Goal: Task Accomplishment & Management: Manage account settings

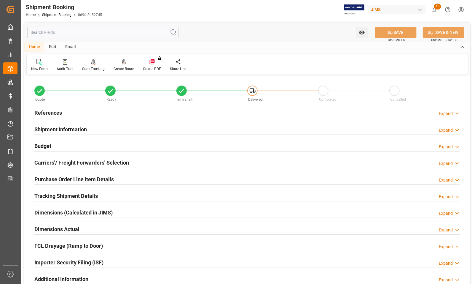
click at [54, 118] on div at bounding box center [247, 118] width 426 height 0
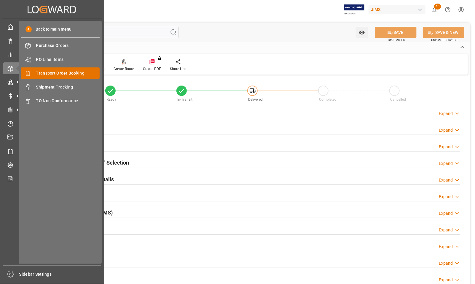
click at [43, 71] on span "Transport Order Booking" at bounding box center [68, 73] width 64 height 6
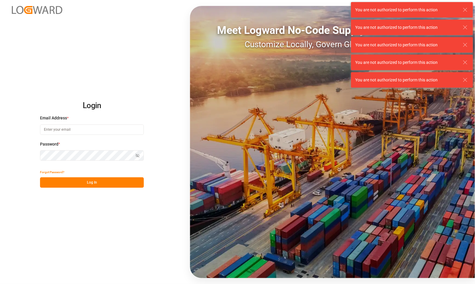
click at [463, 10] on icon at bounding box center [465, 9] width 7 height 7
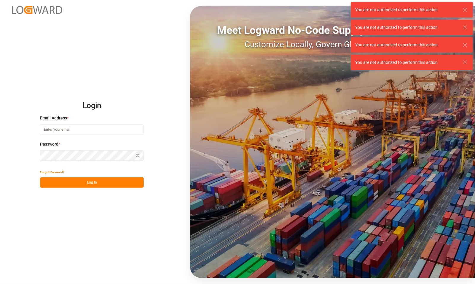
click at [464, 11] on line at bounding box center [466, 10] width 4 height 4
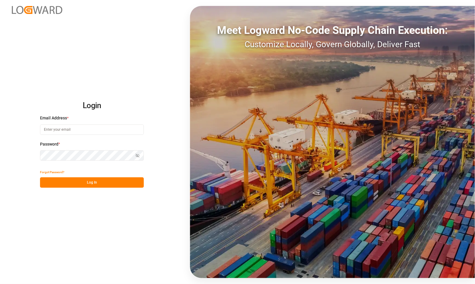
click at [103, 131] on input at bounding box center [92, 129] width 104 height 10
type input "catherine.danielson@jamindustries.com"
click at [23, 155] on div "Login Email Address * catherine.danielson@jamindustries.com Email is required. …" at bounding box center [237, 142] width 475 height 284
click at [73, 179] on button "Log In" at bounding box center [92, 182] width 104 height 10
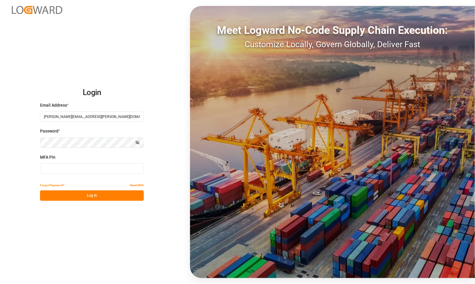
click at [57, 168] on input at bounding box center [92, 168] width 104 height 10
type input "908896"
click at [64, 196] on button "Log In" at bounding box center [92, 195] width 104 height 10
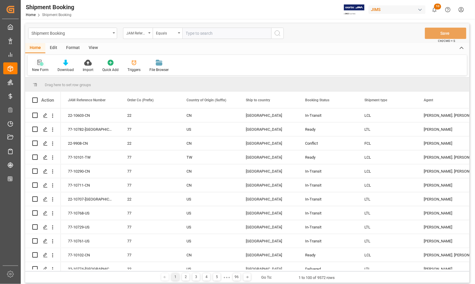
click at [39, 68] on div "New Form" at bounding box center [40, 69] width 17 height 5
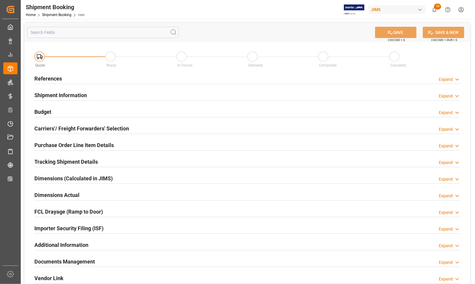
click at [42, 76] on h2 "References" at bounding box center [48, 78] width 28 height 8
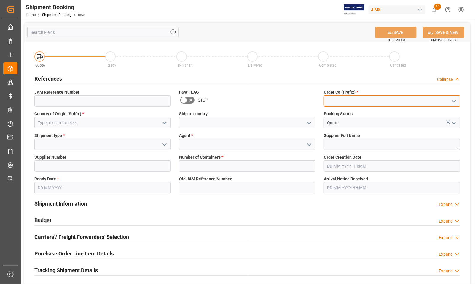
click at [362, 101] on input at bounding box center [392, 100] width 136 height 11
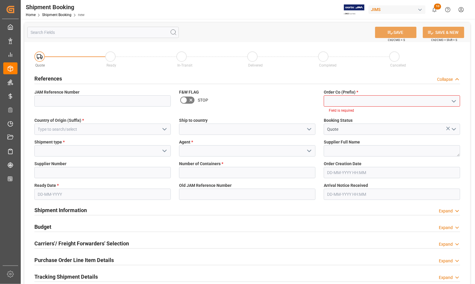
click at [454, 100] on icon "open menu" at bounding box center [454, 101] width 7 height 7
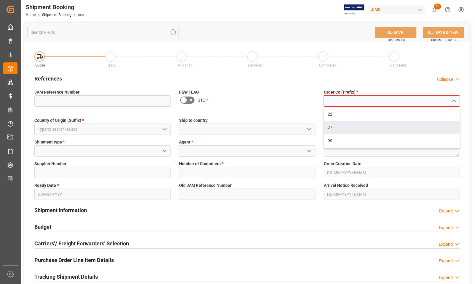
click at [379, 128] on div "77" at bounding box center [392, 127] width 136 height 13
type input "77"
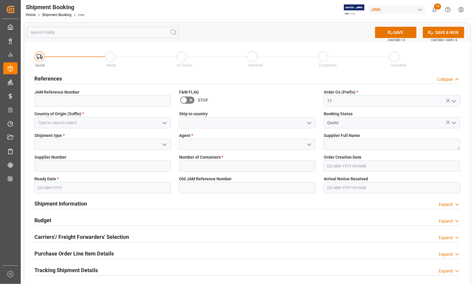
click at [309, 122] on icon "open menu" at bounding box center [309, 122] width 7 height 7
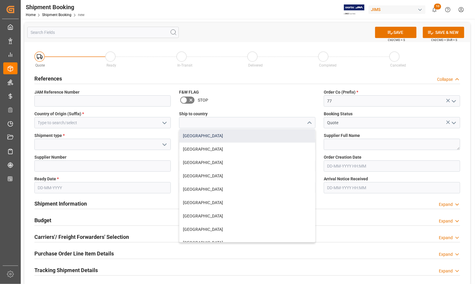
click at [218, 138] on div "[GEOGRAPHIC_DATA]" at bounding box center [247, 135] width 136 height 13
type input "[GEOGRAPHIC_DATA]"
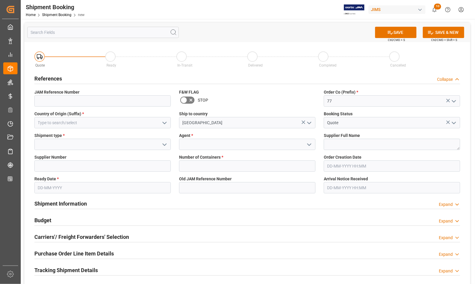
click at [164, 123] on polyline "open menu" at bounding box center [165, 123] width 4 height 2
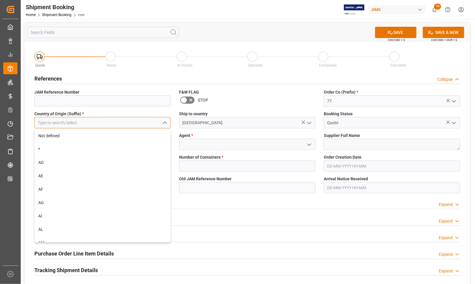
click at [152, 123] on input at bounding box center [102, 122] width 136 height 11
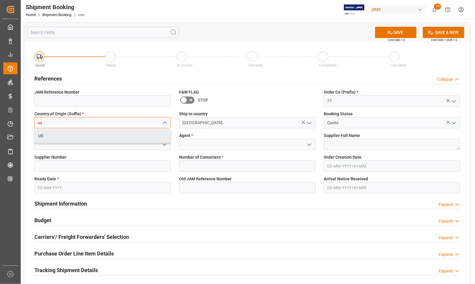
click at [136, 132] on div "US" at bounding box center [103, 135] width 136 height 13
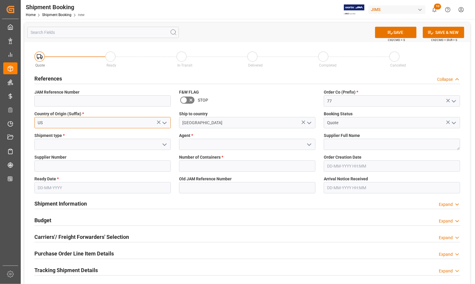
type input "US"
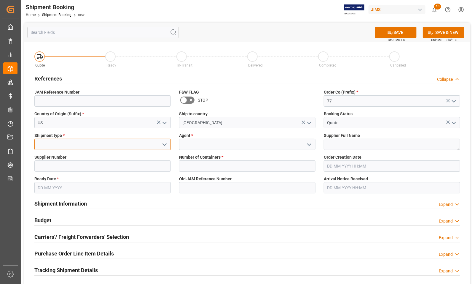
click at [128, 143] on input at bounding box center [102, 144] width 136 height 11
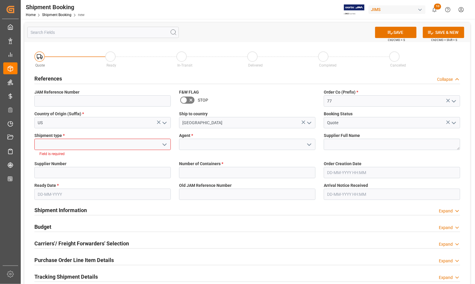
click at [165, 144] on icon "open menu" at bounding box center [164, 144] width 7 height 7
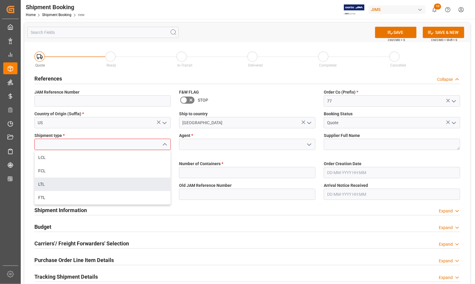
click at [57, 184] on div "LTL" at bounding box center [103, 183] width 136 height 13
type input "LTL"
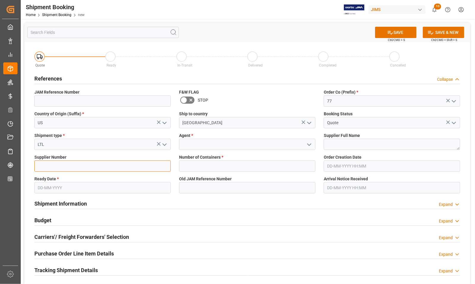
click at [62, 162] on input at bounding box center [102, 165] width 136 height 11
type input "676056"
click at [70, 185] on input "text" at bounding box center [102, 187] width 136 height 11
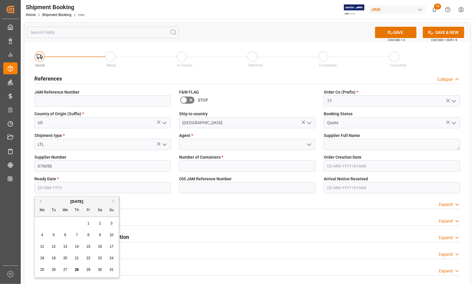
click at [65, 267] on div "27" at bounding box center [65, 269] width 7 height 7
type input "[DATE]"
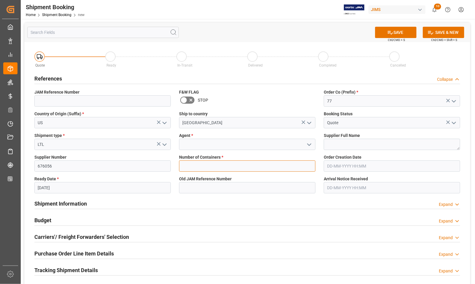
click at [203, 162] on input "text" at bounding box center [247, 165] width 136 height 11
type input "0"
click at [194, 137] on label "Agent *" at bounding box center [247, 135] width 136 height 6
click at [311, 142] on icon "open menu" at bounding box center [309, 144] width 7 height 7
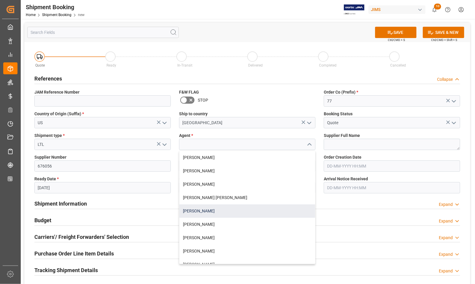
click at [231, 211] on div "[PERSON_NAME]" at bounding box center [247, 210] width 136 height 13
type input "[PERSON_NAME]"
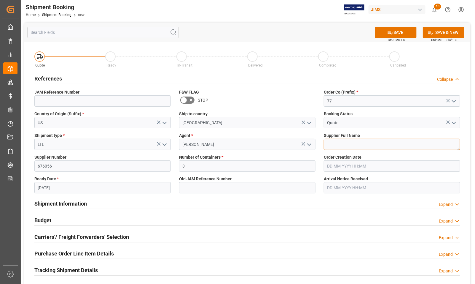
click at [366, 146] on textarea at bounding box center [392, 144] width 136 height 11
type textarea "[PERSON_NAME]"
click at [402, 33] on button "SAVE" at bounding box center [396, 32] width 42 height 11
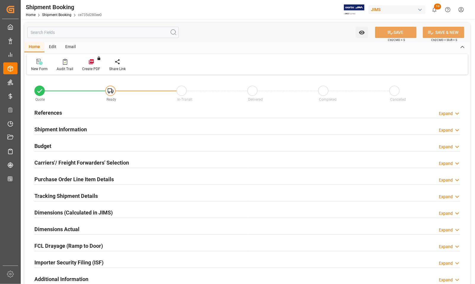
type input "0"
type input "[DATE]"
click at [45, 110] on h2 "References" at bounding box center [48, 113] width 28 height 8
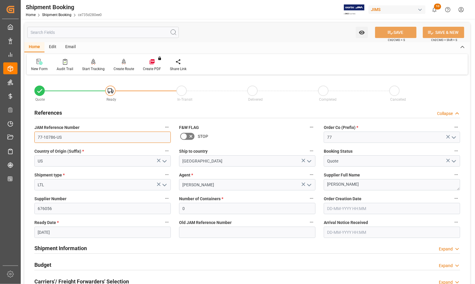
drag, startPoint x: 65, startPoint y: 139, endPoint x: 23, endPoint y: 137, distance: 42.2
click at [23, 137] on div "Watch Option SAVE Ctrl/CMD + S SAVE & NEW Ctrl/CMD + Shift + S Home Edit Email …" at bounding box center [247, 258] width 453 height 478
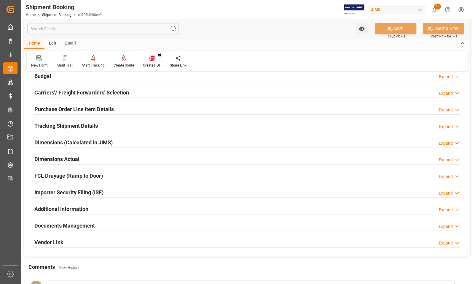
scroll to position [185, 0]
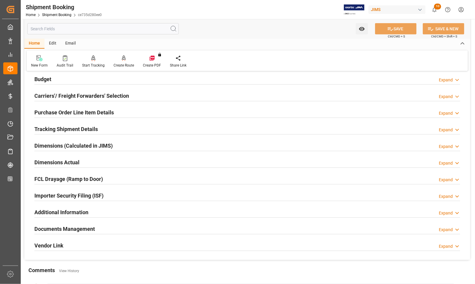
click at [39, 229] on h2 "Documents Management" at bounding box center [64, 229] width 61 height 8
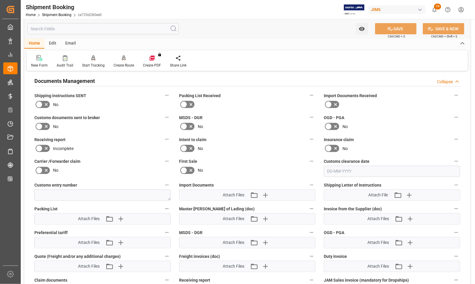
scroll to position [334, 0]
click at [265, 192] on icon "button" at bounding box center [265, 194] width 9 height 9
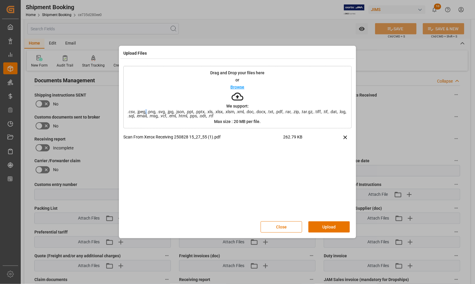
drag, startPoint x: 475, startPoint y: 64, endPoint x: 146, endPoint y: 96, distance: 330.3
click at [146, 96] on div "Drag and Drop your files here or Browse We support: .csv, .jpeg, .png, .svg, .j…" at bounding box center [237, 97] width 228 height 62
click at [323, 227] on button "Upload" at bounding box center [330, 226] width 42 height 11
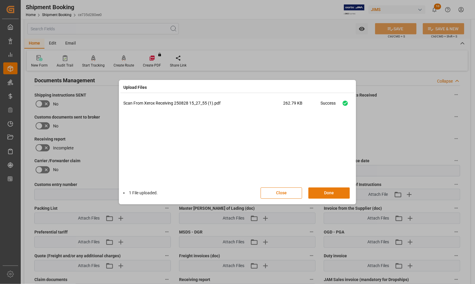
click at [337, 192] on button "Done" at bounding box center [330, 192] width 42 height 11
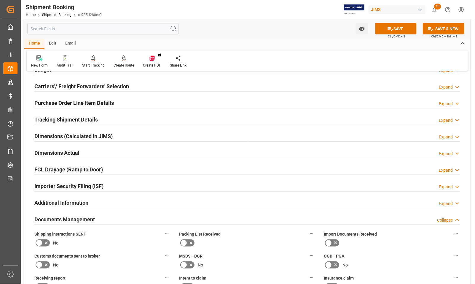
scroll to position [148, 0]
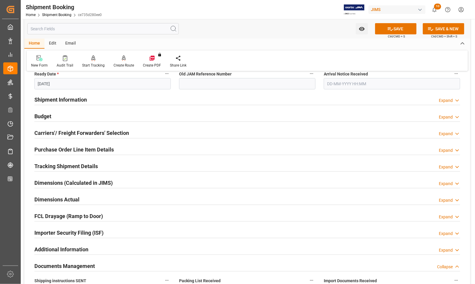
click at [57, 199] on h2 "Dimensions Actual" at bounding box center [56, 199] width 45 height 8
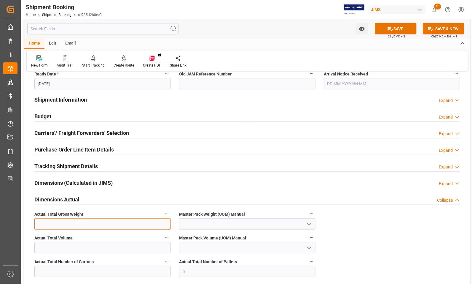
click at [61, 225] on input "text" at bounding box center [102, 223] width 136 height 11
type input "11"
click at [309, 225] on polyline "open menu" at bounding box center [310, 224] width 4 height 2
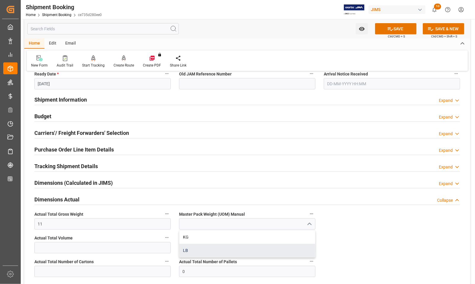
click at [198, 250] on div "LB" at bounding box center [247, 250] width 136 height 13
type input "LB"
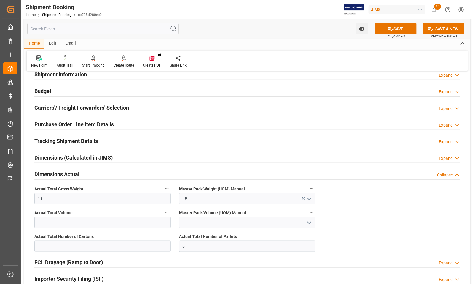
scroll to position [185, 0]
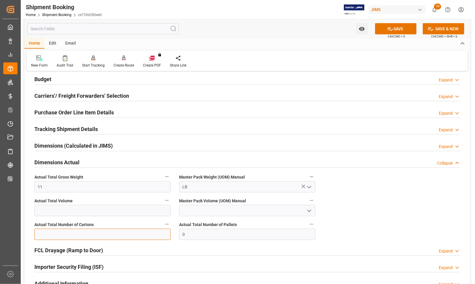
click at [100, 238] on input "text" at bounding box center [102, 233] width 136 height 11
type input "1"
click at [203, 155] on div "Dimensions Actual Collapse" at bounding box center [247, 162] width 434 height 17
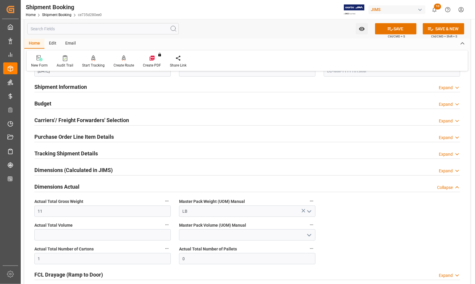
scroll to position [148, 0]
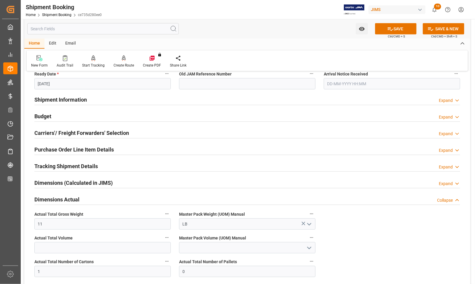
click at [68, 133] on h2 "Carriers'/ Freight Forwarders' Selection" at bounding box center [81, 133] width 95 height 8
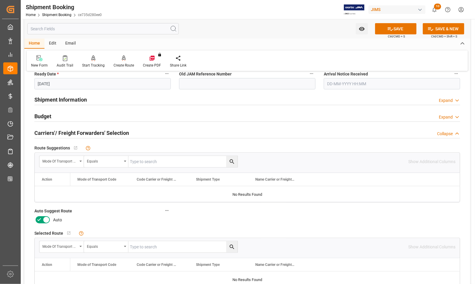
click at [46, 221] on icon at bounding box center [46, 219] width 7 height 7
click at [0, 0] on input "checkbox" at bounding box center [0, 0] width 0 height 0
click at [391, 29] on icon at bounding box center [390, 29] width 6 height 6
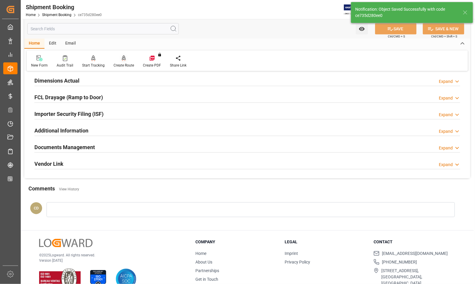
scroll to position [30, 0]
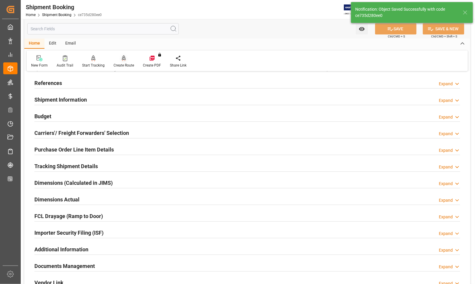
click at [119, 63] on div "Create Route" at bounding box center [124, 65] width 20 height 5
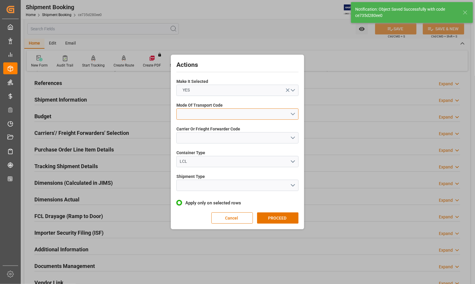
click at [191, 115] on button "open menu" at bounding box center [238, 113] width 122 height 11
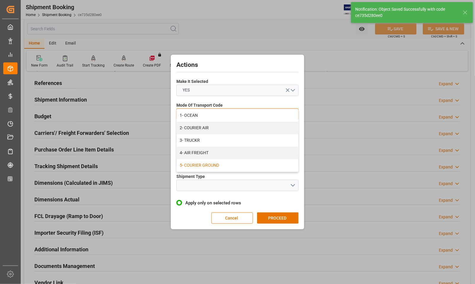
click at [191, 162] on div "5- COURIER GROUND" at bounding box center [238, 165] width 122 height 12
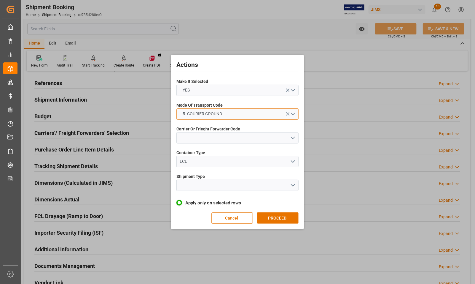
click at [195, 112] on span "5- COURIER GROUND" at bounding box center [202, 114] width 45 height 6
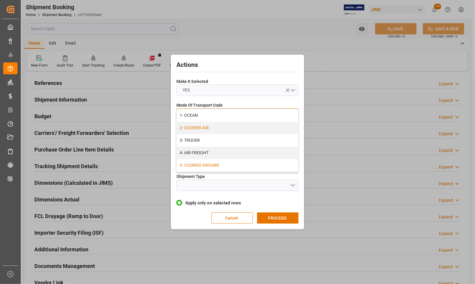
click at [196, 125] on div "2- COURIER AIR" at bounding box center [238, 128] width 122 height 12
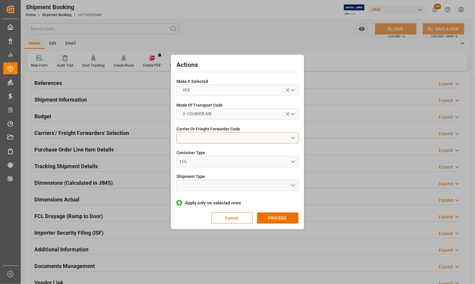
click at [195, 137] on button "open menu" at bounding box center [238, 137] width 122 height 11
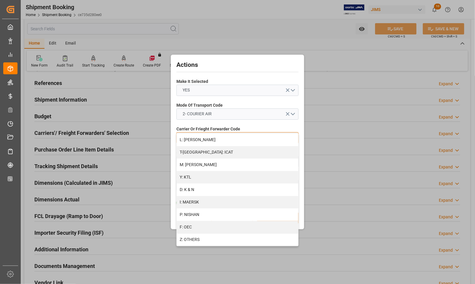
scroll to position [317, 0]
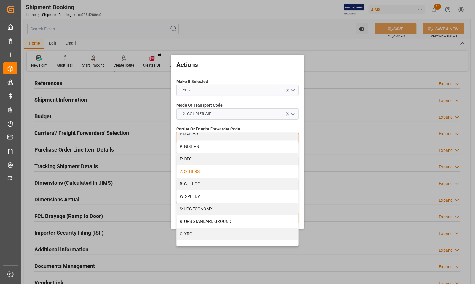
click at [195, 169] on div "Z: OTHERS" at bounding box center [238, 171] width 122 height 12
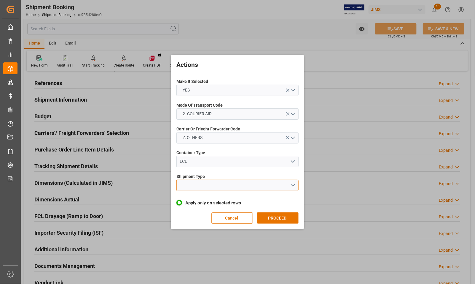
click at [192, 187] on button "open menu" at bounding box center [238, 184] width 122 height 11
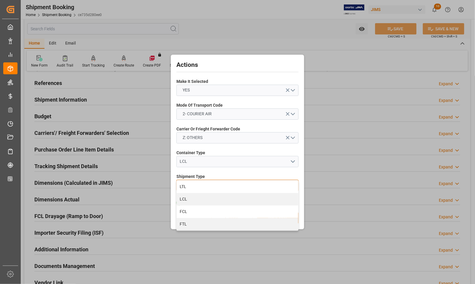
click at [192, 187] on div "LTL" at bounding box center [238, 186] width 122 height 12
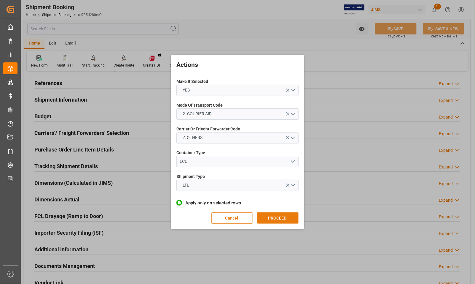
click at [268, 216] on button "PROCEED" at bounding box center [278, 217] width 42 height 11
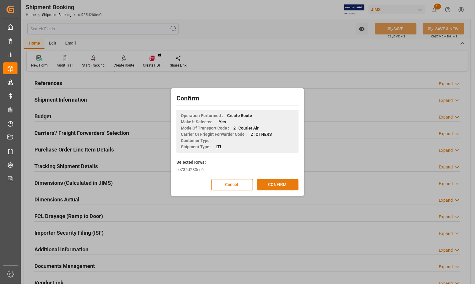
click at [269, 185] on button "CONFIRM" at bounding box center [278, 184] width 42 height 11
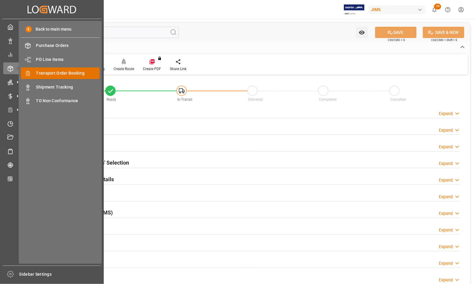
click at [56, 72] on span "Transport Order Booking" at bounding box center [68, 73] width 64 height 6
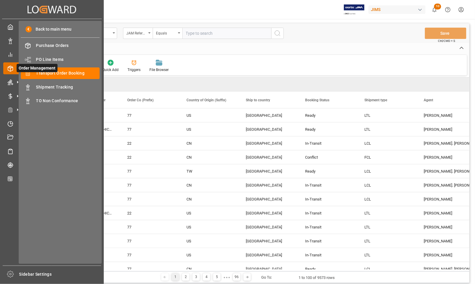
click at [11, 70] on icon at bounding box center [17, 68] width 12 height 12
click at [54, 85] on span "Shipment Tracking" at bounding box center [68, 87] width 64 height 6
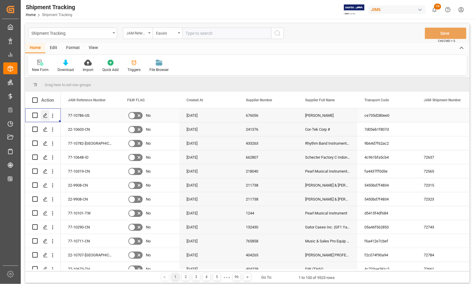
click at [45, 116] on icon "Press SPACE to select this row." at bounding box center [45, 115] width 5 height 5
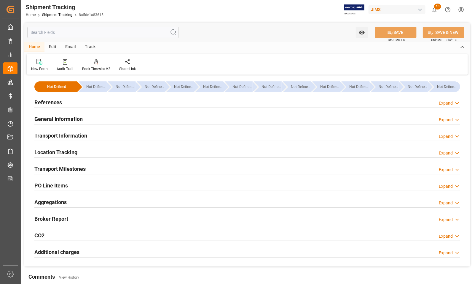
click at [48, 102] on h2 "References" at bounding box center [48, 102] width 28 height 8
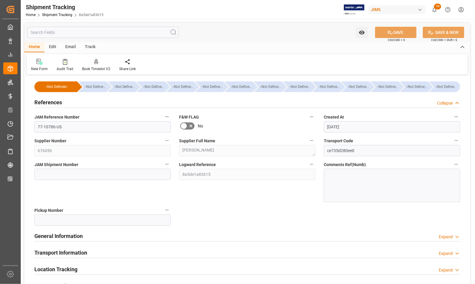
click at [45, 100] on h2 "References" at bounding box center [48, 102] width 28 height 8
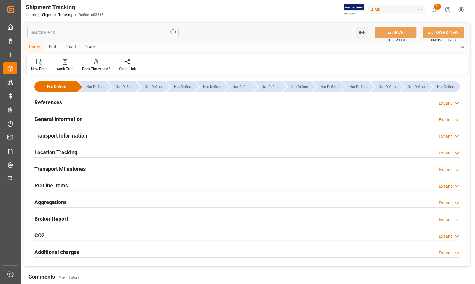
click at [44, 119] on h2 "General Information" at bounding box center [58, 119] width 48 height 8
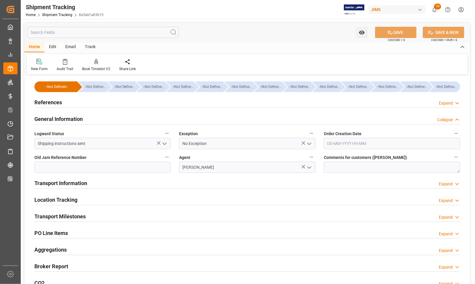
click at [309, 142] on icon "open menu" at bounding box center [309, 143] width 7 height 7
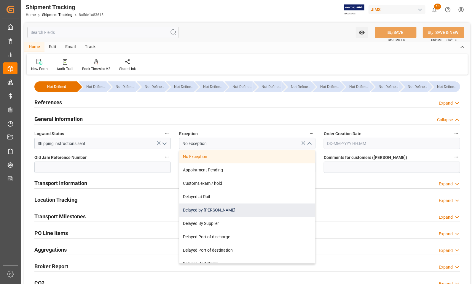
scroll to position [111, 0]
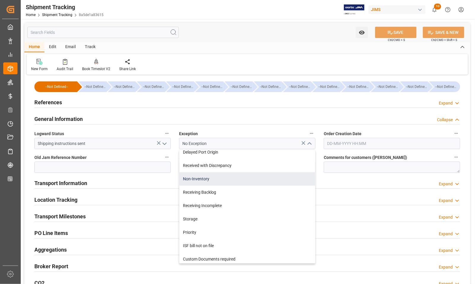
click at [209, 180] on div "Non-Inventory" at bounding box center [247, 178] width 136 height 13
type input "Non-Inventory"
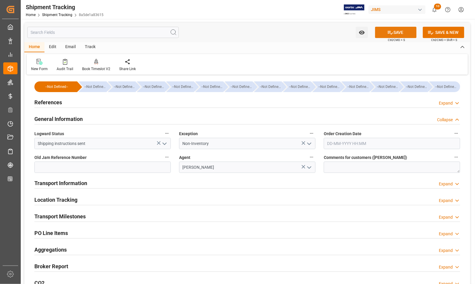
click at [404, 30] on button "SAVE" at bounding box center [396, 32] width 42 height 11
click at [61, 214] on h2 "Transport Milestones" at bounding box center [59, 216] width 51 height 8
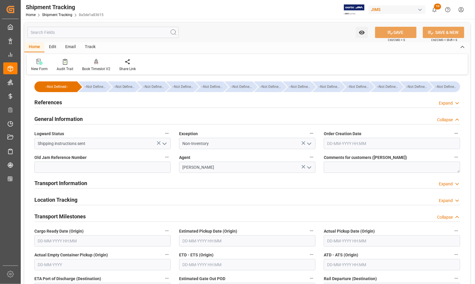
click at [63, 243] on input "text" at bounding box center [102, 240] width 136 height 11
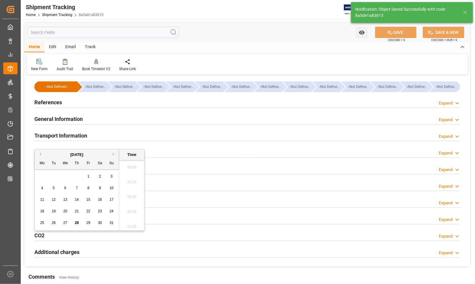
scroll to position [966, 0]
click at [66, 223] on span "27" at bounding box center [65, 222] width 4 height 4
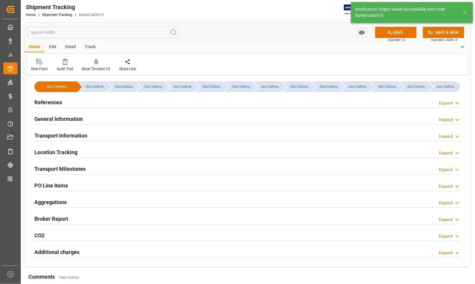
click at [139, 235] on div "CO2 Expand" at bounding box center [247, 234] width 426 height 11
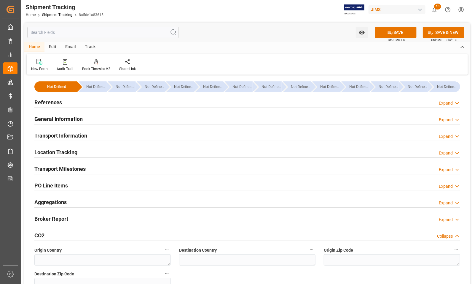
click at [51, 169] on h2 "Transport Milestones" at bounding box center [59, 169] width 51 height 8
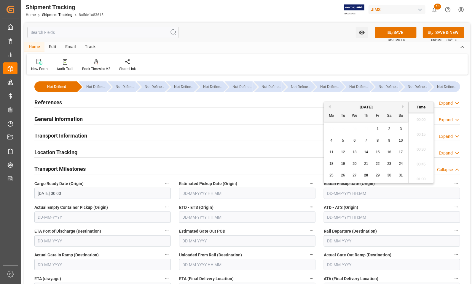
click at [330, 193] on input "text" at bounding box center [392, 192] width 136 height 11
click at [334, 177] on div "25" at bounding box center [331, 175] width 7 height 7
click at [355, 176] on span "27" at bounding box center [355, 175] width 4 height 4
type input "[DATE] 00:00"
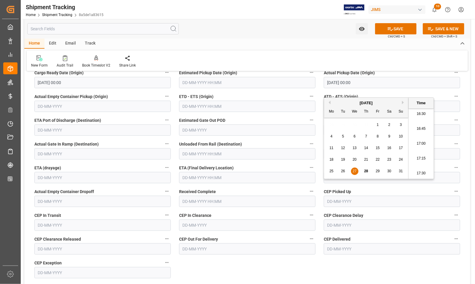
scroll to position [111, 0]
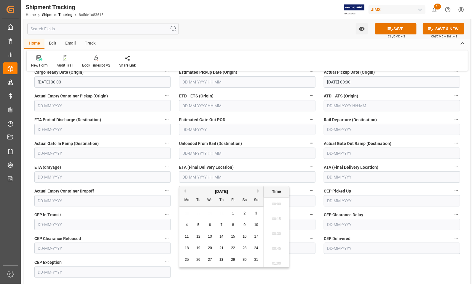
click at [192, 180] on input "text" at bounding box center [247, 176] width 136 height 11
click at [184, 253] on div "18 19 20 21 22 23 24" at bounding box center [221, 248] width 81 height 12
click at [221, 260] on span "28" at bounding box center [222, 259] width 4 height 4
type input "[DATE] 00:00"
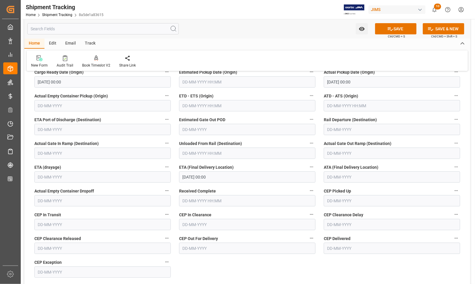
click at [315, 259] on div "--Not Defined-- --Not Defined-- --Not Defined-- --Not Defined-- --Not Defined--…" at bounding box center [247, 251] width 446 height 573
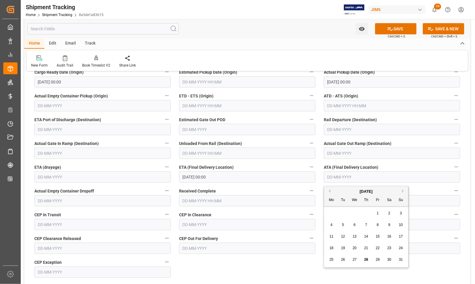
click at [329, 176] on input "text" at bounding box center [392, 176] width 136 height 11
click at [366, 260] on span "28" at bounding box center [366, 259] width 4 height 4
type input "[DATE]"
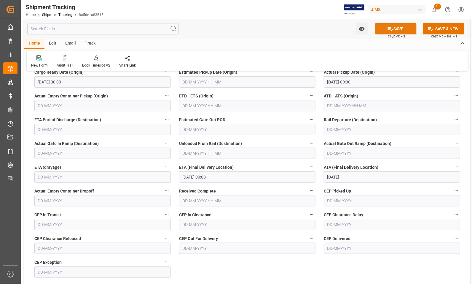
click at [381, 29] on button "SAVE" at bounding box center [396, 28] width 42 height 11
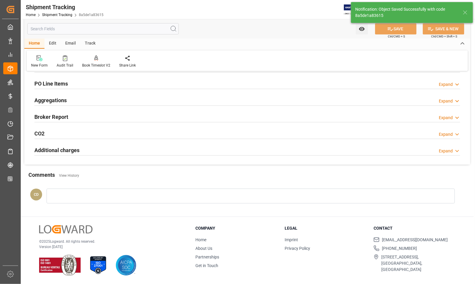
scroll to position [102, 0]
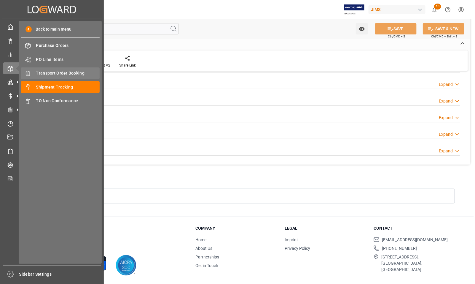
click at [42, 72] on span "Transport Order Booking" at bounding box center [68, 73] width 64 height 6
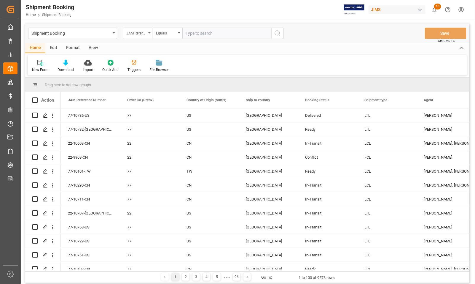
click at [195, 31] on input "text" at bounding box center [226, 33] width 89 height 11
type input "77-10411-[GEOGRAPHIC_DATA]"
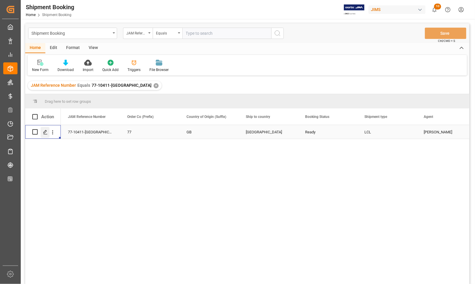
click at [45, 131] on icon "Press SPACE to select this row." at bounding box center [45, 132] width 5 height 5
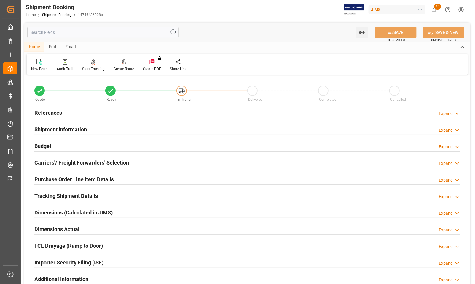
click at [37, 144] on h2 "Budget" at bounding box center [42, 146] width 17 height 8
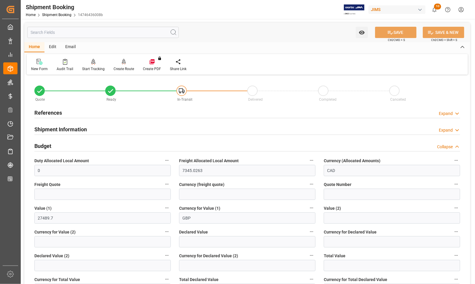
click at [38, 112] on h2 "References" at bounding box center [48, 113] width 28 height 8
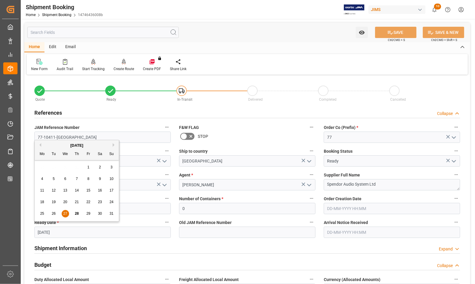
click at [58, 231] on input "[DATE]" at bounding box center [102, 231] width 136 height 11
click at [113, 144] on button "Next Month" at bounding box center [115, 145] width 4 height 4
click at [54, 168] on span "2" at bounding box center [54, 167] width 2 height 4
type input "[DATE]"
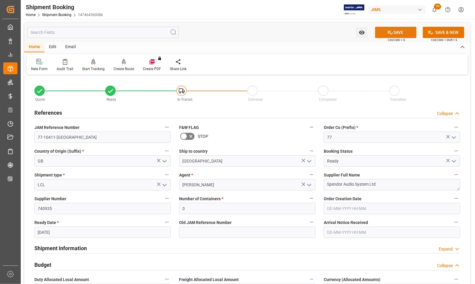
click at [397, 32] on button "SAVE" at bounding box center [396, 32] width 42 height 11
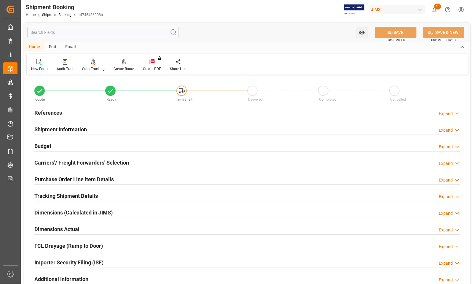
click at [206, 34] on div "Watch Option SAVE Ctrl/CMD + S SAVE & NEW Ctrl/CMD + Shift + S" at bounding box center [247, 33] width 446 height 20
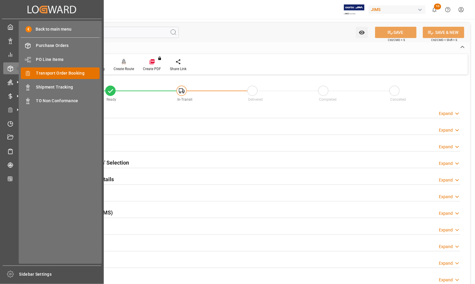
click at [39, 73] on span "Transport Order Booking" at bounding box center [68, 73] width 64 height 6
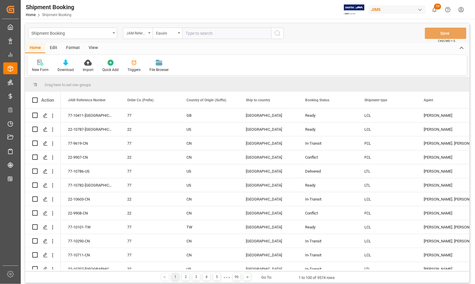
click at [211, 34] on input "text" at bounding box center [226, 33] width 89 height 11
type input "77-9609-[GEOGRAPHIC_DATA]"
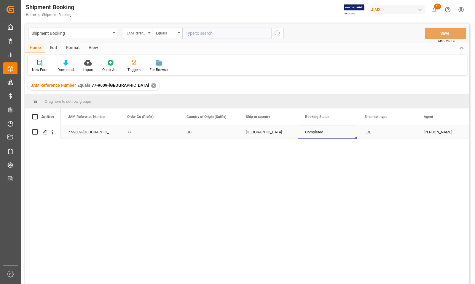
click at [354, 135] on div "Completed" at bounding box center [327, 132] width 59 height 14
click at [308, 131] on div "740935" at bounding box center [319, 132] width 59 height 14
click at [311, 131] on div "740935" at bounding box center [319, 132] width 59 height 14
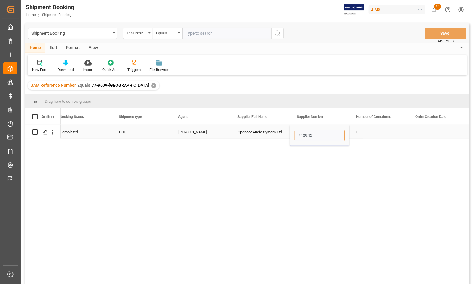
drag, startPoint x: 312, startPoint y: 134, endPoint x: 297, endPoint y: 134, distance: 15.4
click at [297, 134] on input "740935" at bounding box center [320, 135] width 50 height 11
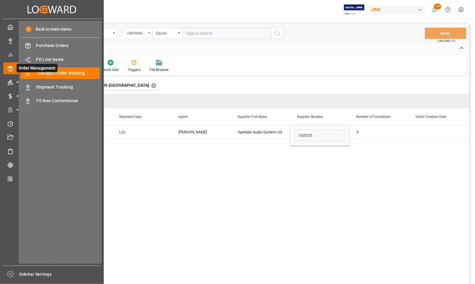
click at [51, 70] on span "Order Management" at bounding box center [37, 68] width 41 height 8
click at [53, 73] on span "Transport Order Booking" at bounding box center [68, 73] width 64 height 6
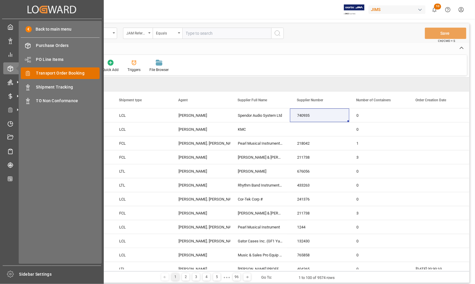
click at [73, 73] on span "Transport Order Booking" at bounding box center [68, 73] width 64 height 6
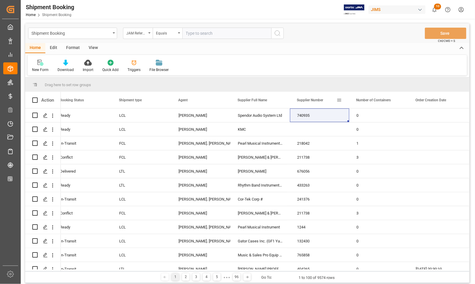
click at [338, 99] on span at bounding box center [339, 99] width 5 height 5
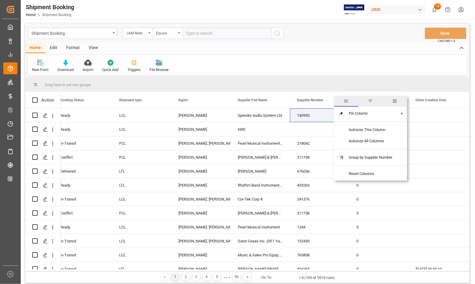
click at [370, 101] on span "filter" at bounding box center [370, 100] width 5 height 5
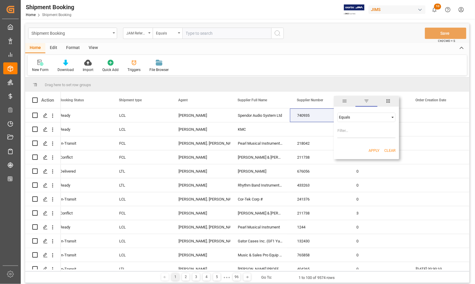
click at [347, 130] on input "Filter Value" at bounding box center [367, 132] width 58 height 12
type input "740935"
click at [375, 151] on button "Apply" at bounding box center [374, 150] width 11 height 6
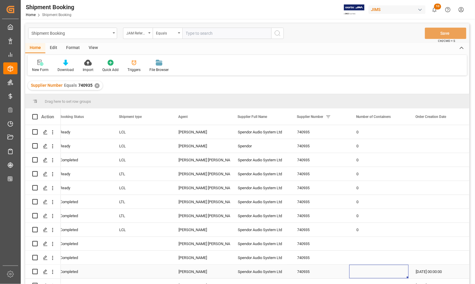
click at [351, 269] on div "Press SPACE to select this row." at bounding box center [378, 271] width 59 height 14
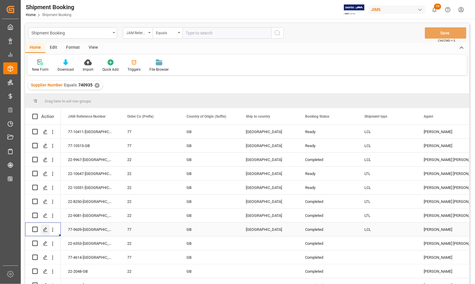
click at [45, 230] on icon "Press SPACE to select this row." at bounding box center [45, 229] width 5 height 5
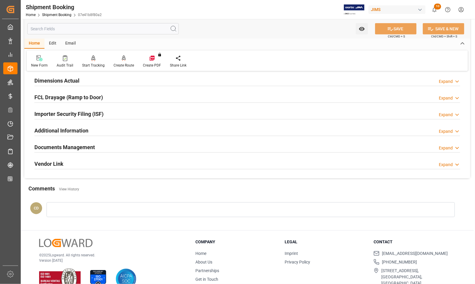
click at [58, 146] on h2 "Documents Management" at bounding box center [64, 147] width 61 height 8
